Goal: Task Accomplishment & Management: Manage account settings

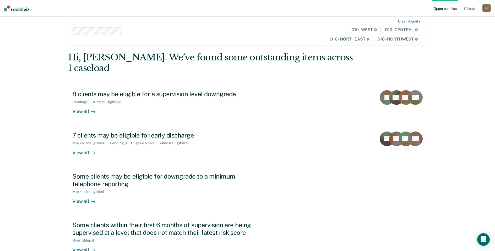
scroll to position [12, 0]
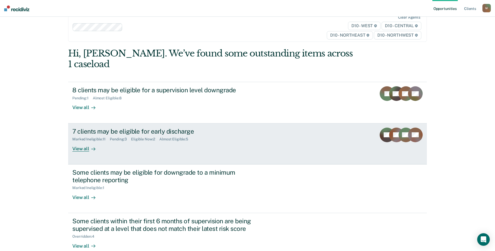
click at [135, 133] on div "7 clients may be eligible for early discharge Marked Ineligible : 11 Pending : …" at bounding box center [170, 140] width 196 height 24
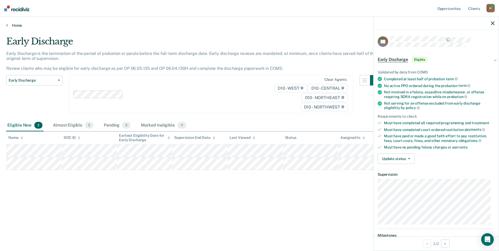
click at [62, 25] on link "Home" at bounding box center [249, 25] width 486 height 5
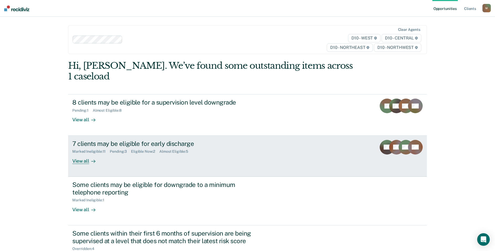
click at [122, 146] on div "7 clients may be eligible for early discharge Marked Ineligible : 11 Pending : …" at bounding box center [170, 152] width 196 height 24
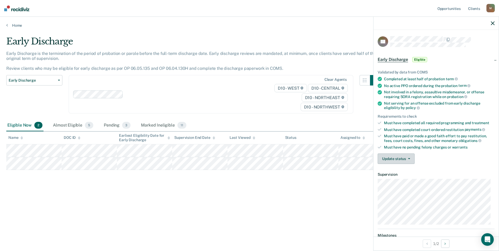
click at [397, 157] on button "Update status" at bounding box center [395, 159] width 37 height 10
click at [403, 180] on button "Mark Ineligible" at bounding box center [402, 180] width 51 height 8
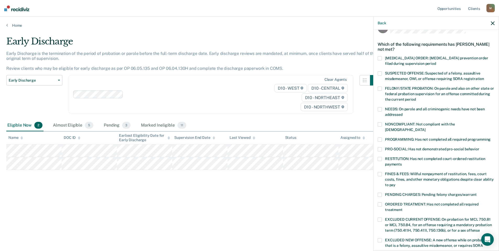
scroll to position [26, 0]
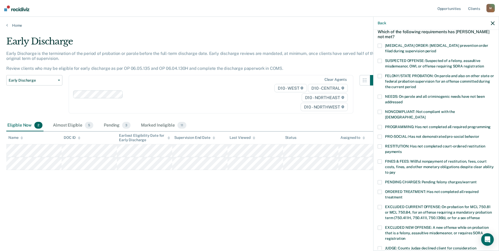
click at [381, 125] on span at bounding box center [379, 127] width 4 height 4
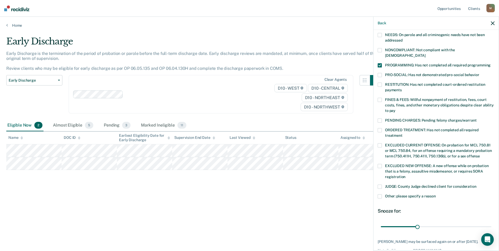
scroll to position [105, 0]
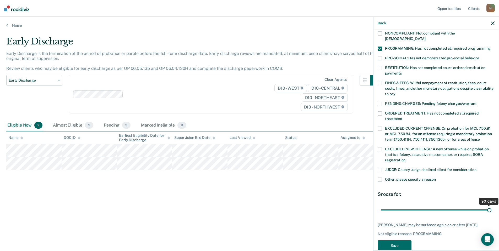
drag, startPoint x: 415, startPoint y: 204, endPoint x: 509, endPoint y: 197, distance: 95.1
type input "90"
click at [491, 206] on input "range" at bounding box center [436, 210] width 111 height 9
click at [379, 178] on span at bounding box center [379, 180] width 4 height 4
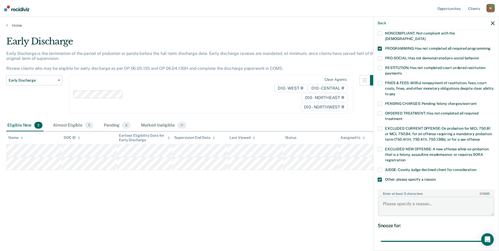
click at [401, 198] on textarea "Enter at least 3 characters 0 / 1600" at bounding box center [436, 206] width 116 height 19
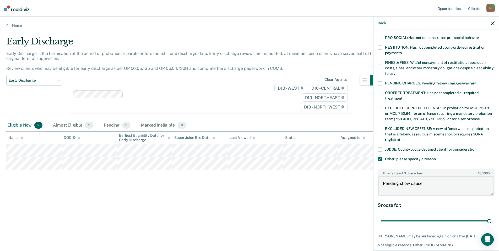
scroll to position [145, 0]
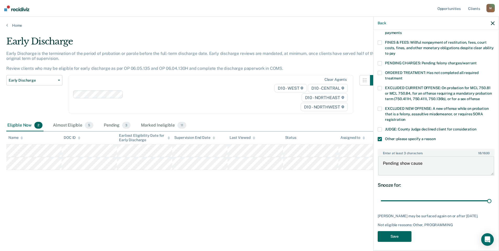
type textarea "Pending show cause"
click at [403, 237] on button "Save" at bounding box center [394, 237] width 34 height 11
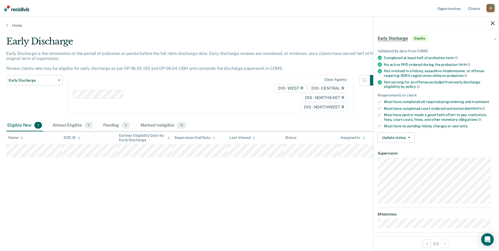
scroll to position [0, 0]
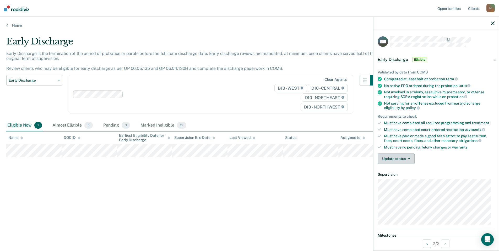
click at [409, 157] on button "Update status" at bounding box center [395, 159] width 37 height 10
click at [400, 179] on button "Mark Ineligible" at bounding box center [402, 180] width 51 height 8
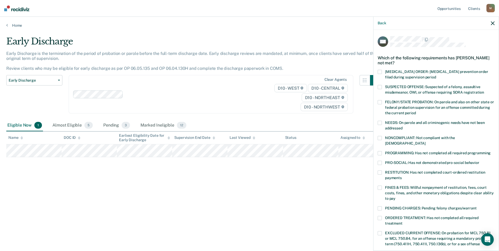
click at [379, 151] on span at bounding box center [379, 153] width 4 height 4
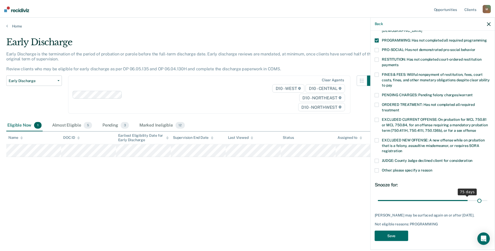
scroll to position [114, 0]
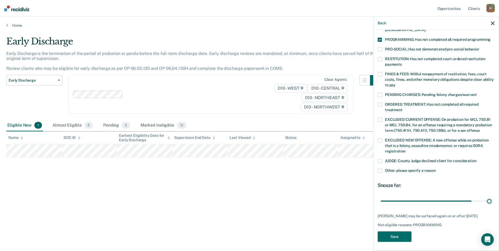
drag, startPoint x: 423, startPoint y: 195, endPoint x: 496, endPoint y: 198, distance: 72.9
type input "90"
click at [491, 197] on input "range" at bounding box center [436, 201] width 111 height 9
click at [403, 233] on button "Save" at bounding box center [394, 237] width 34 height 11
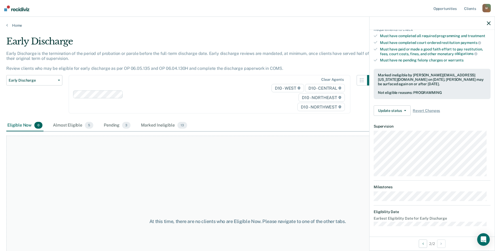
scroll to position [86, 0]
